Goal: Information Seeking & Learning: Learn about a topic

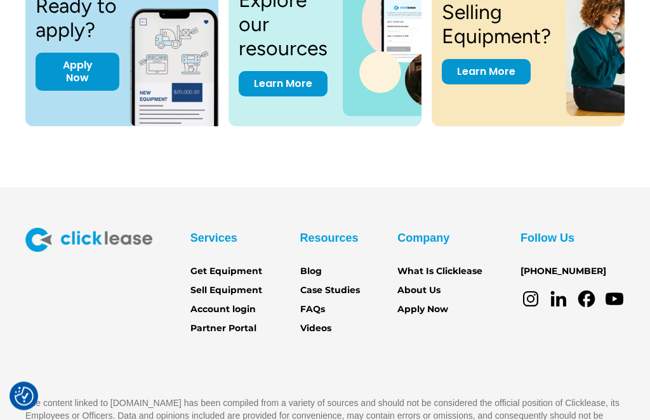
scroll to position [1775, 0]
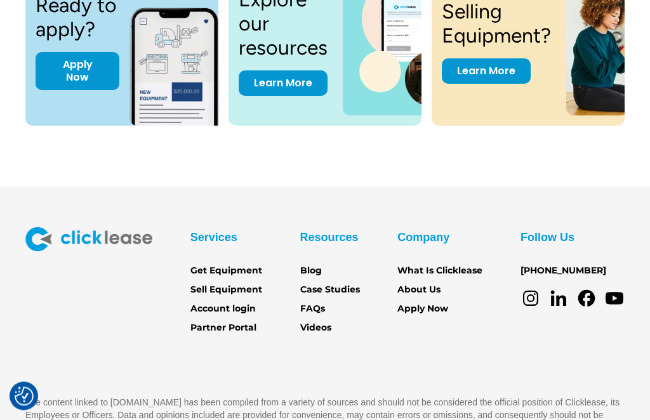
click at [242, 287] on link "Sell Equipment" at bounding box center [226, 291] width 72 height 14
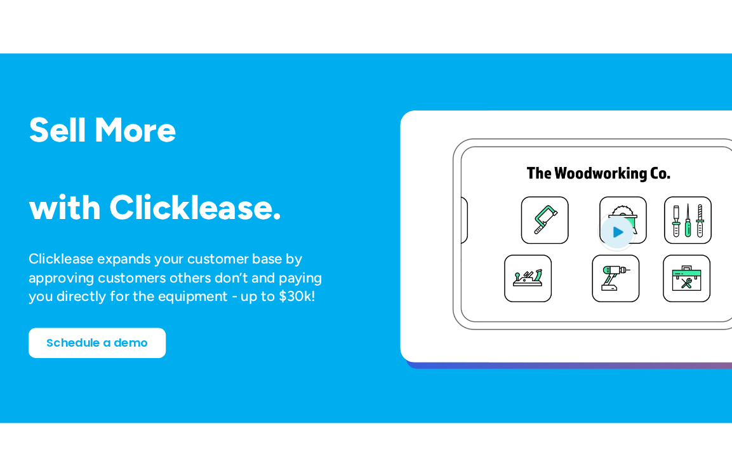
scroll to position [32, 0]
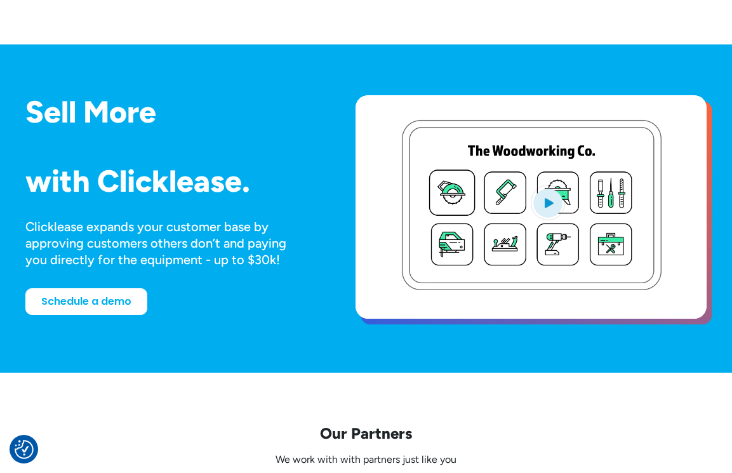
click at [548, 256] on video "open lightbox" at bounding box center [530, 206] width 351 height 223
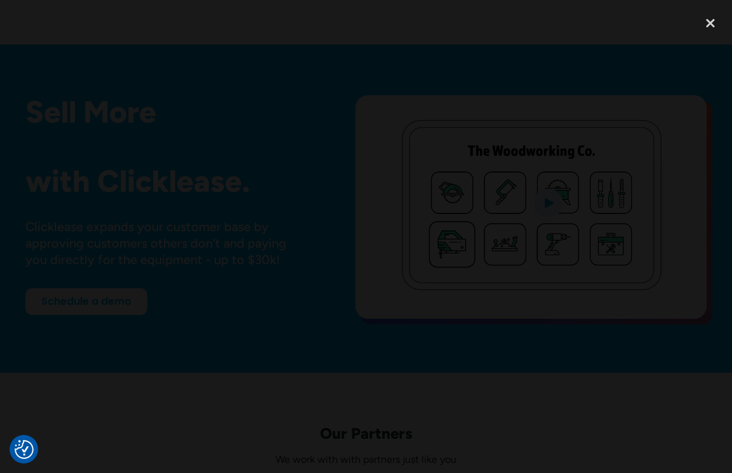
click at [649, 25] on div "close lightbox" at bounding box center [709, 24] width 43 height 28
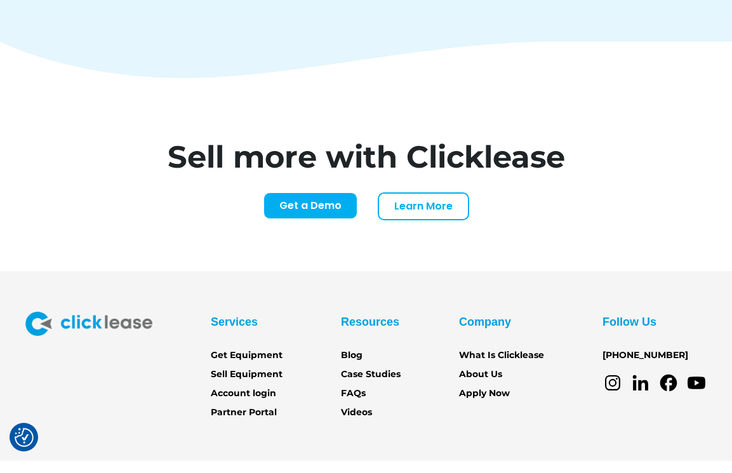
scroll to position [5105, 0]
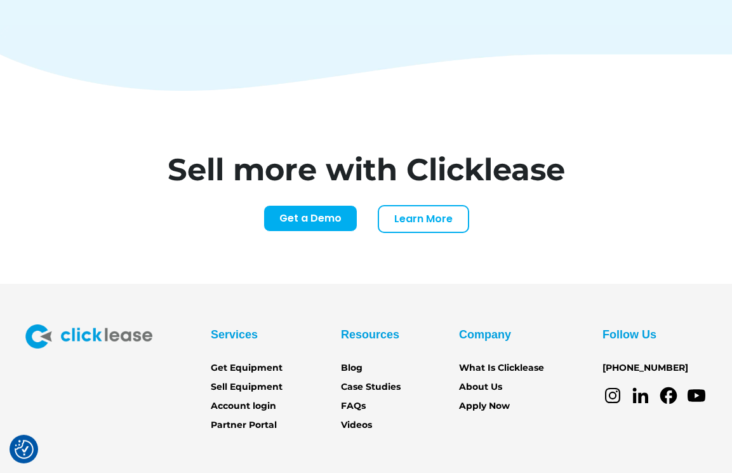
click at [649, 385] on icon at bounding box center [668, 395] width 20 height 20
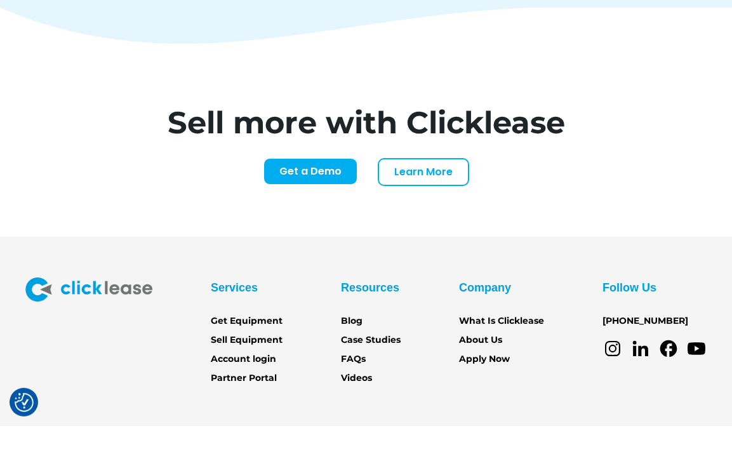
scroll to position [5153, 0]
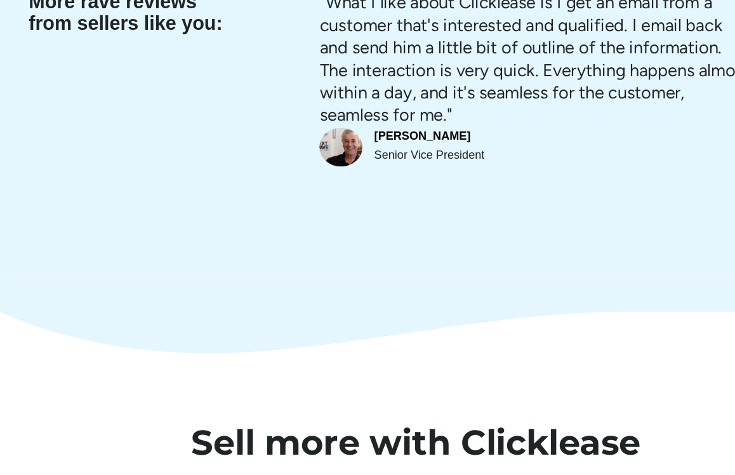
scroll to position [4827, 0]
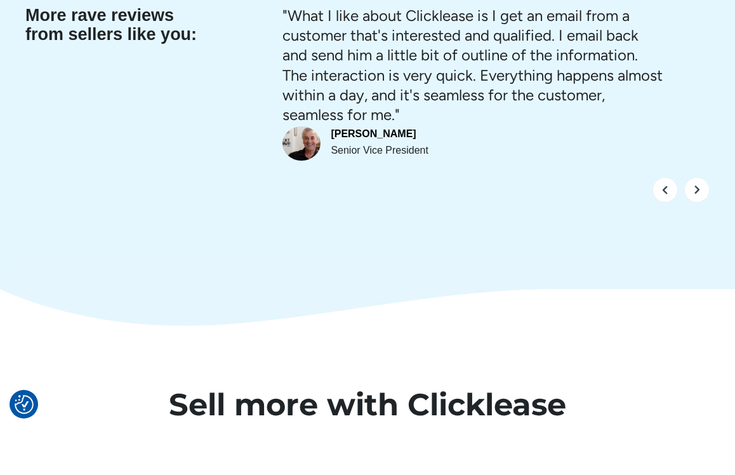
scroll to position [4874, 0]
